Goal: Task Accomplishment & Management: Manage account settings

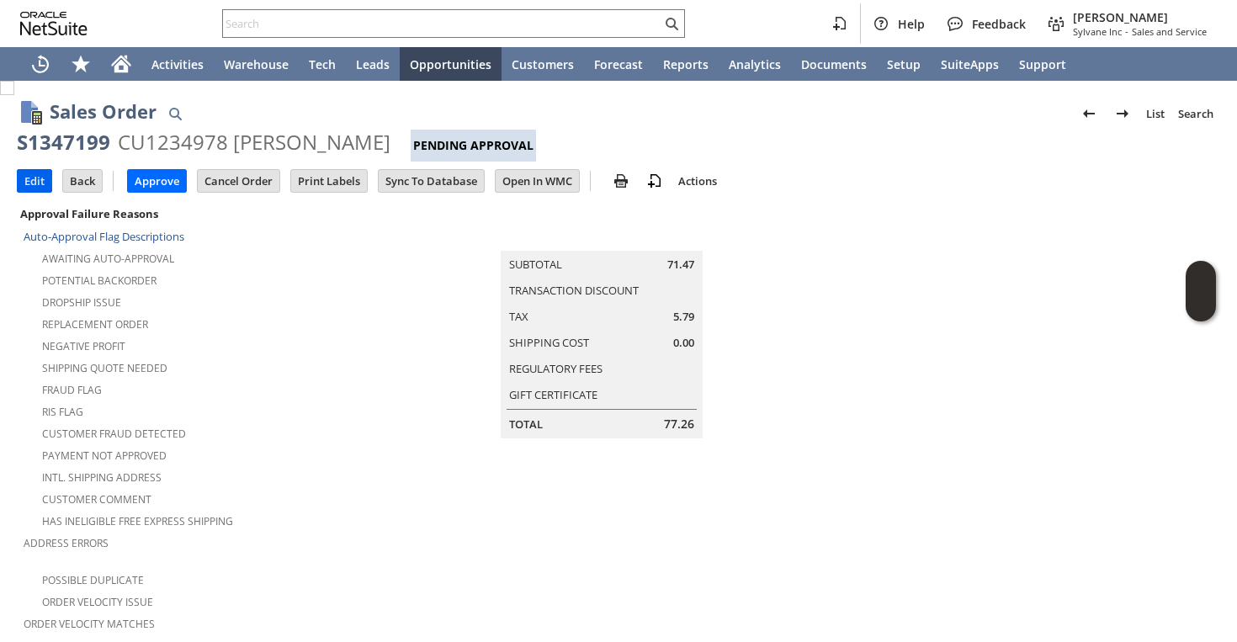
click at [24, 183] on input "Edit" at bounding box center [35, 181] width 34 height 22
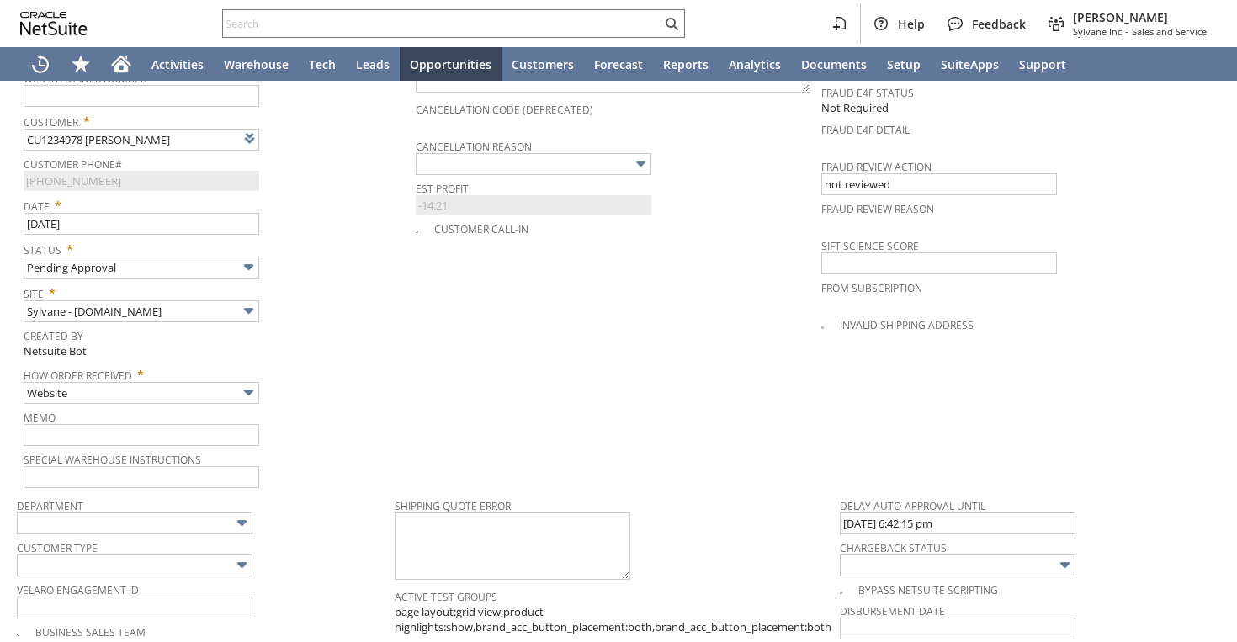
scroll to position [775, 0]
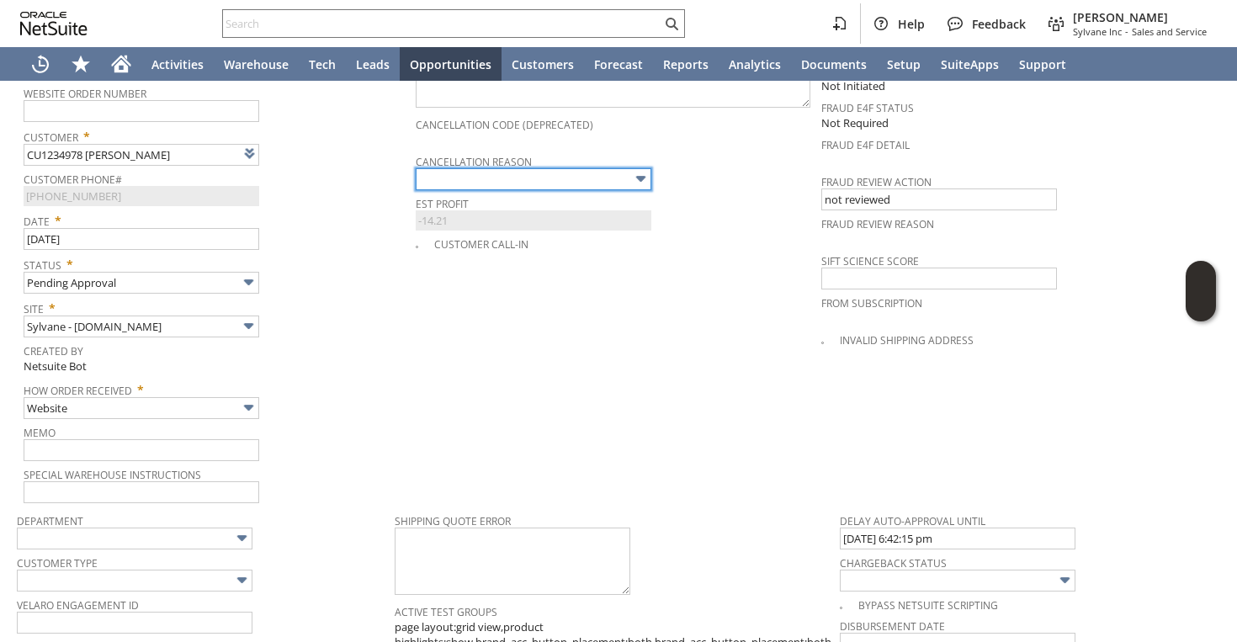
click at [472, 168] on input "text" at bounding box center [534, 179] width 236 height 22
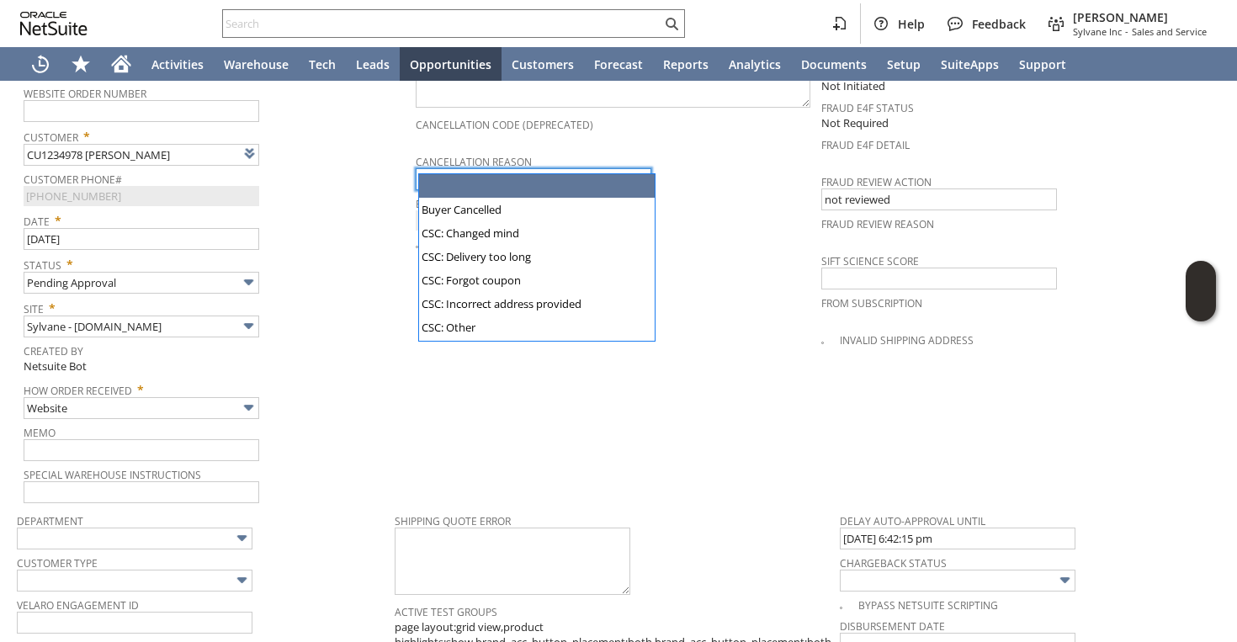
type input "Intelligent Recommendations ⁰"
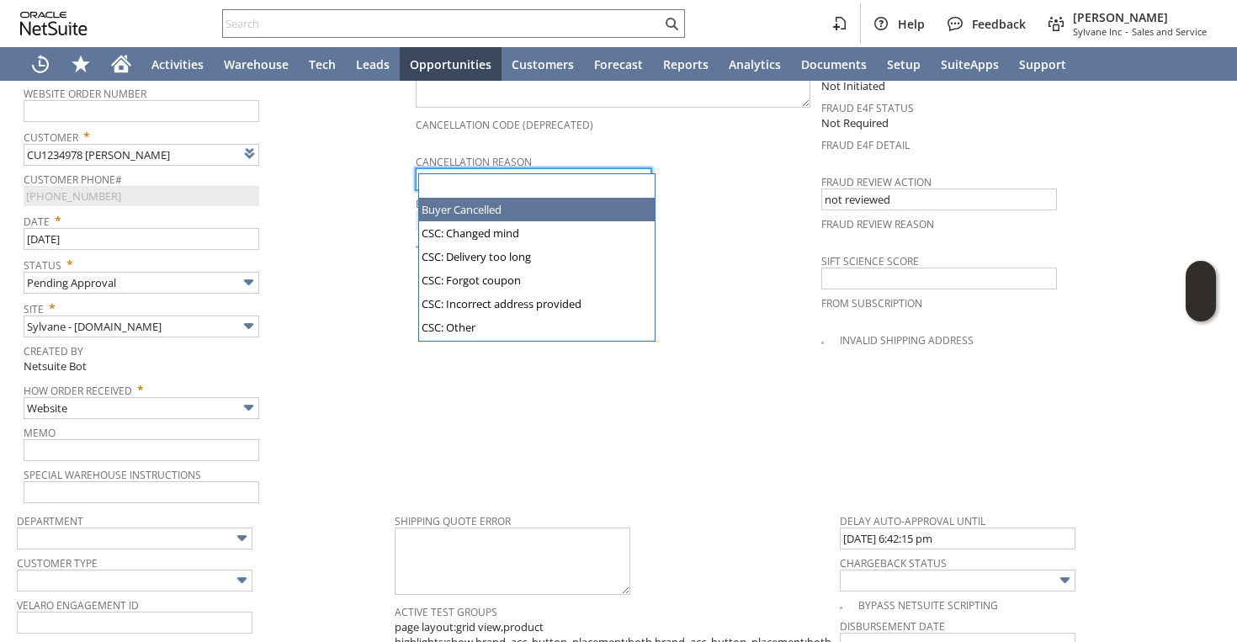
type input "Buyer Cancelled"
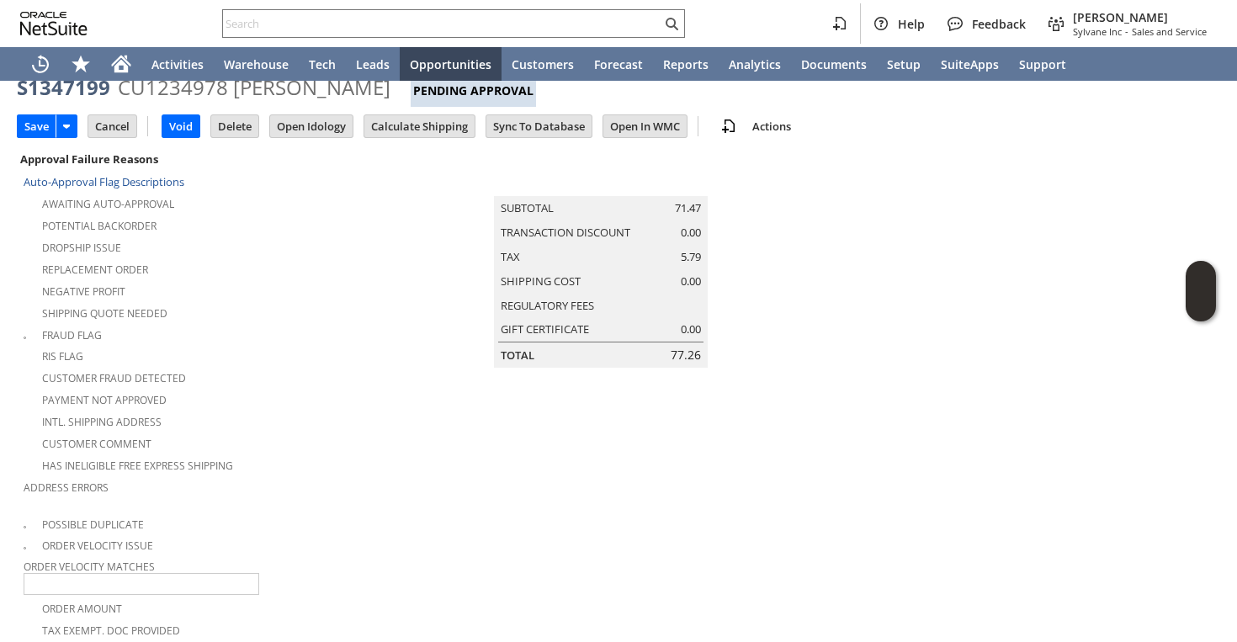
scroll to position [0, 0]
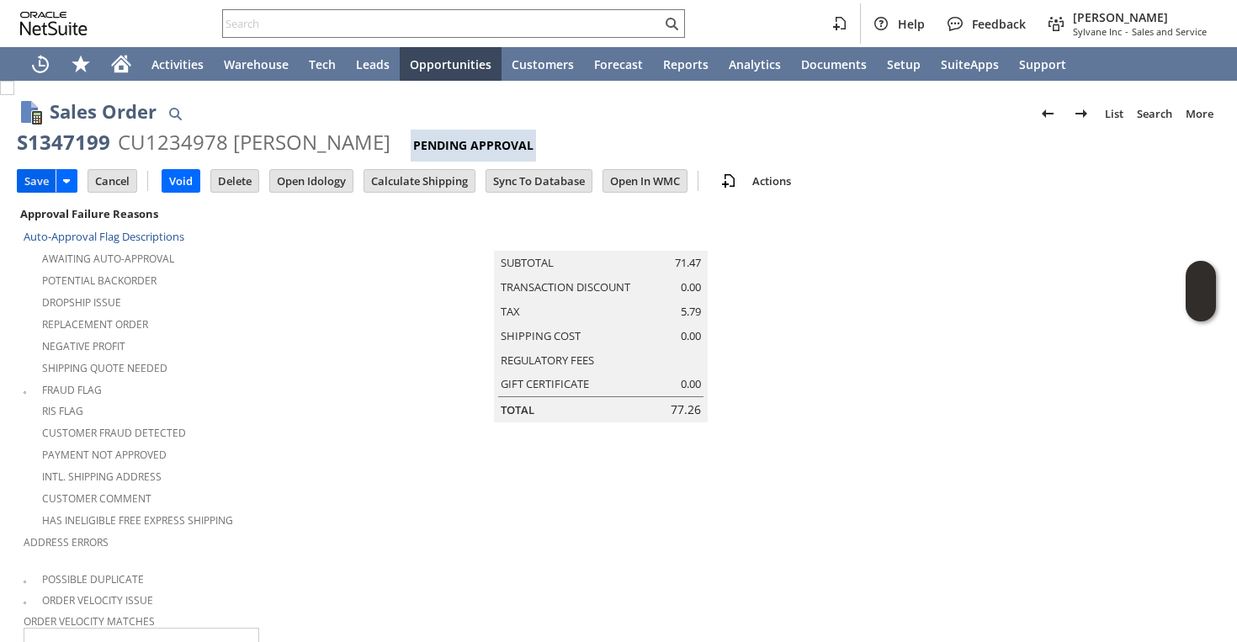
click at [27, 189] on input "Save" at bounding box center [37, 181] width 38 height 22
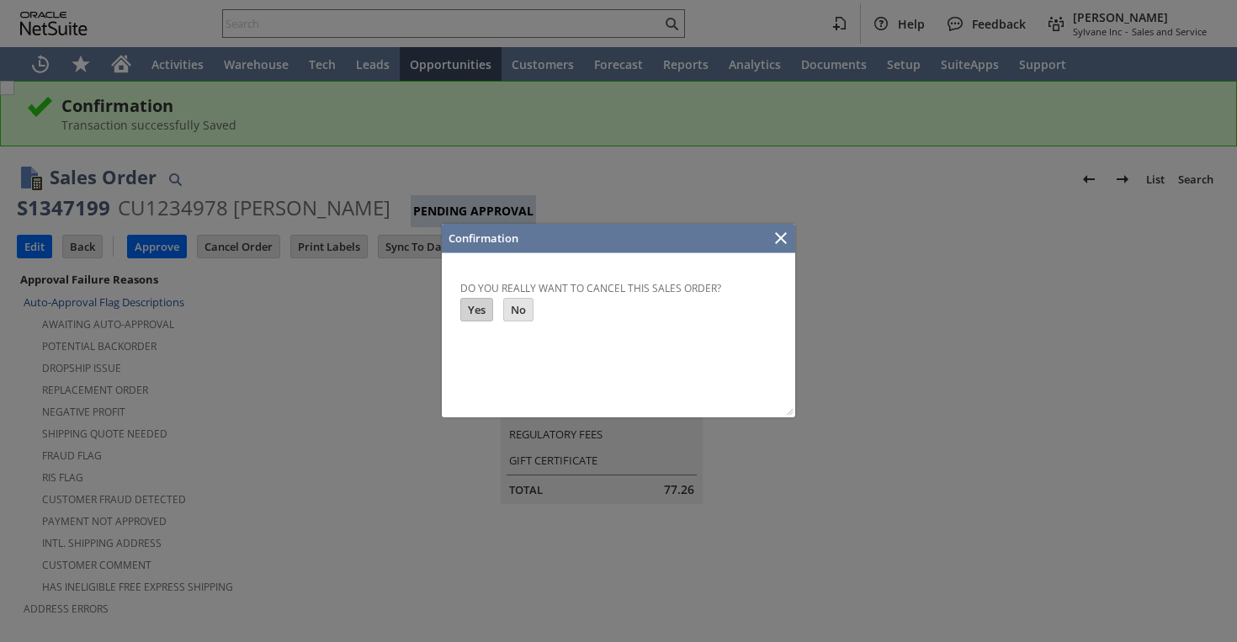
click at [479, 310] on input "Yes" at bounding box center [476, 310] width 31 height 22
